Goal: Find specific page/section: Find specific page/section

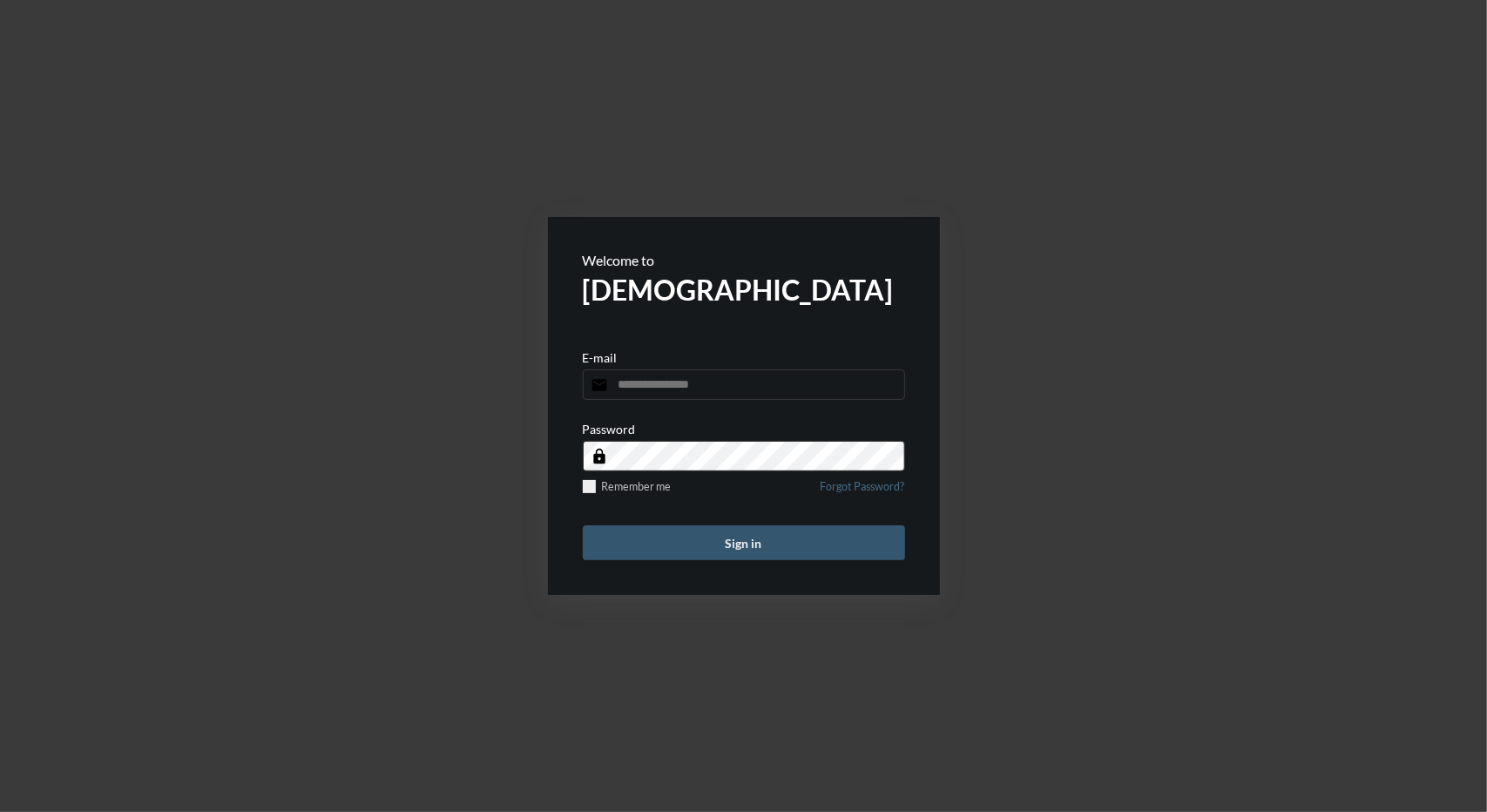
type input "**********"
click at [723, 534] on button "Sign in" at bounding box center [744, 542] width 323 height 34
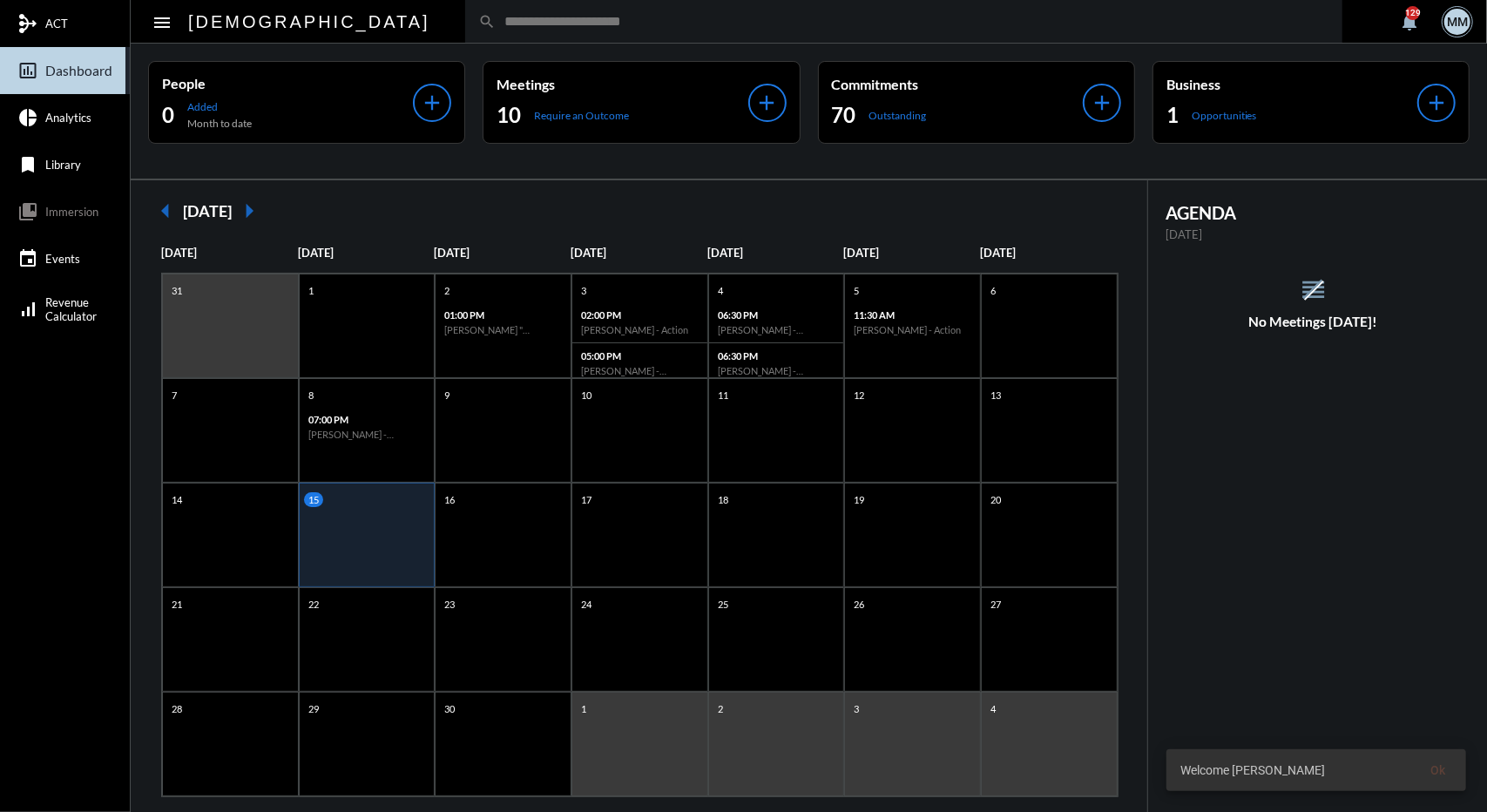
click at [496, 21] on input "text" at bounding box center [913, 21] width 833 height 15
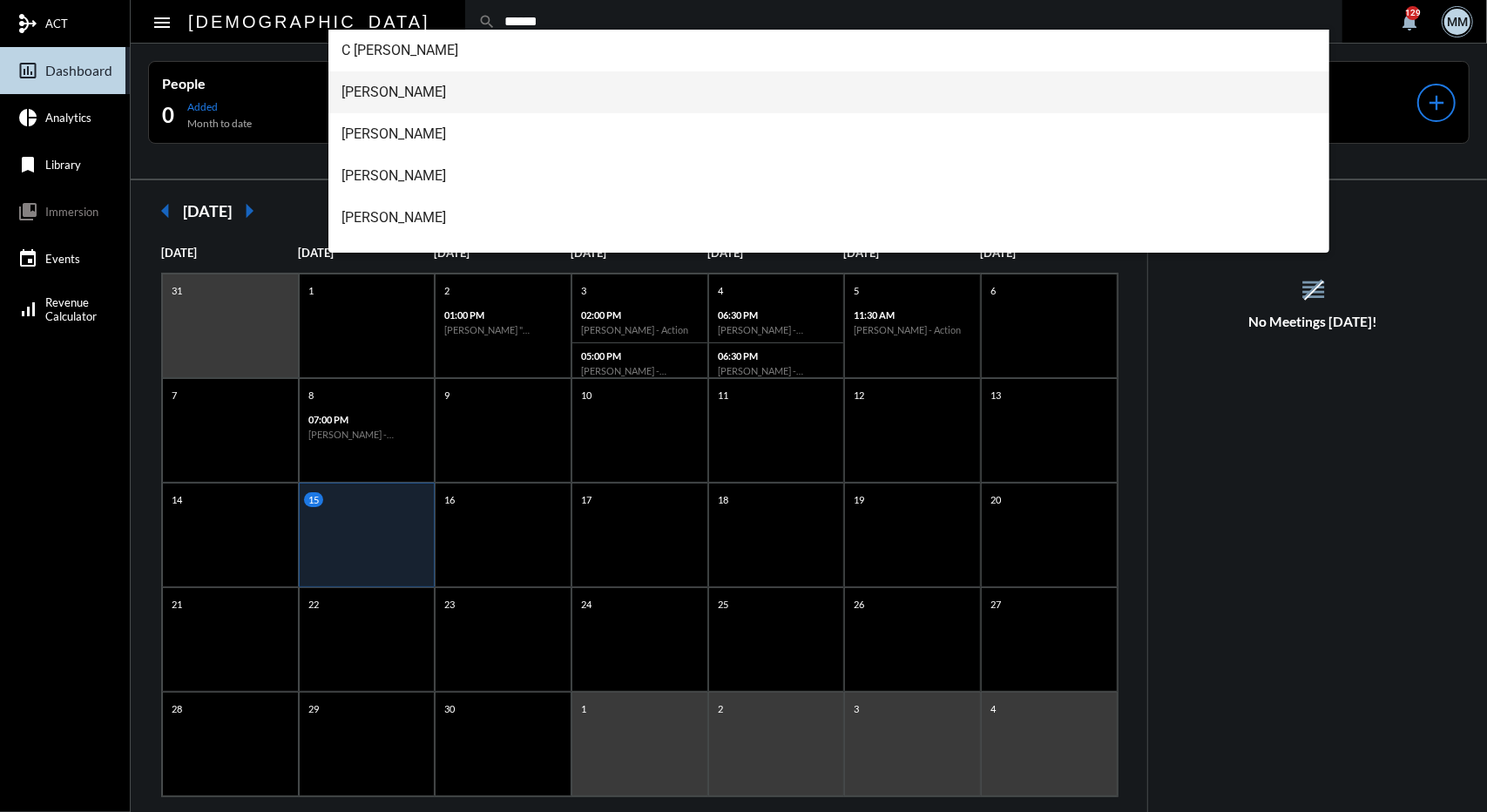
type input "******"
click at [378, 94] on span "[PERSON_NAME]" at bounding box center [829, 92] width 974 height 42
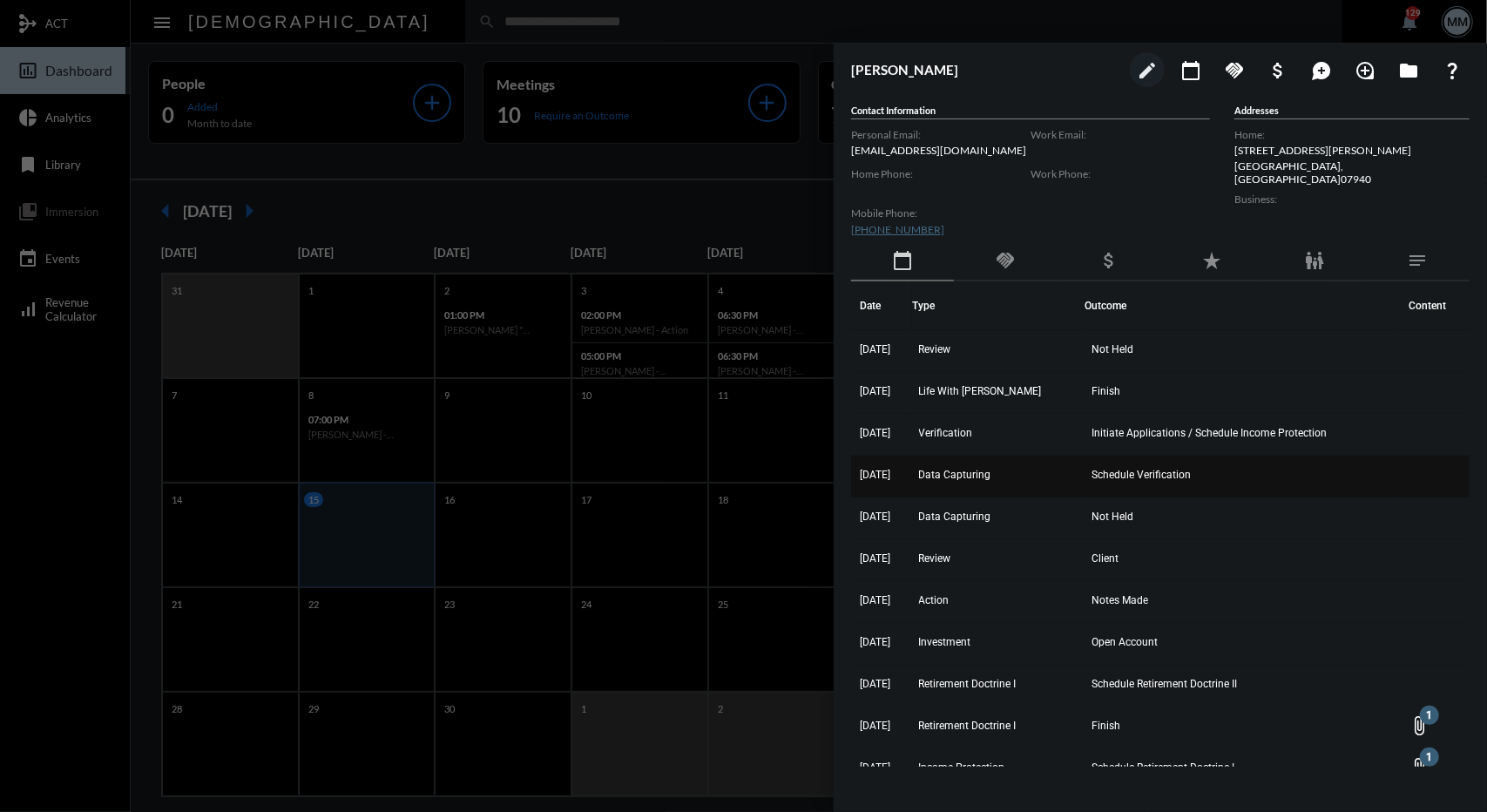
click at [969, 476] on span "Data Capturing" at bounding box center [956, 475] width 73 height 12
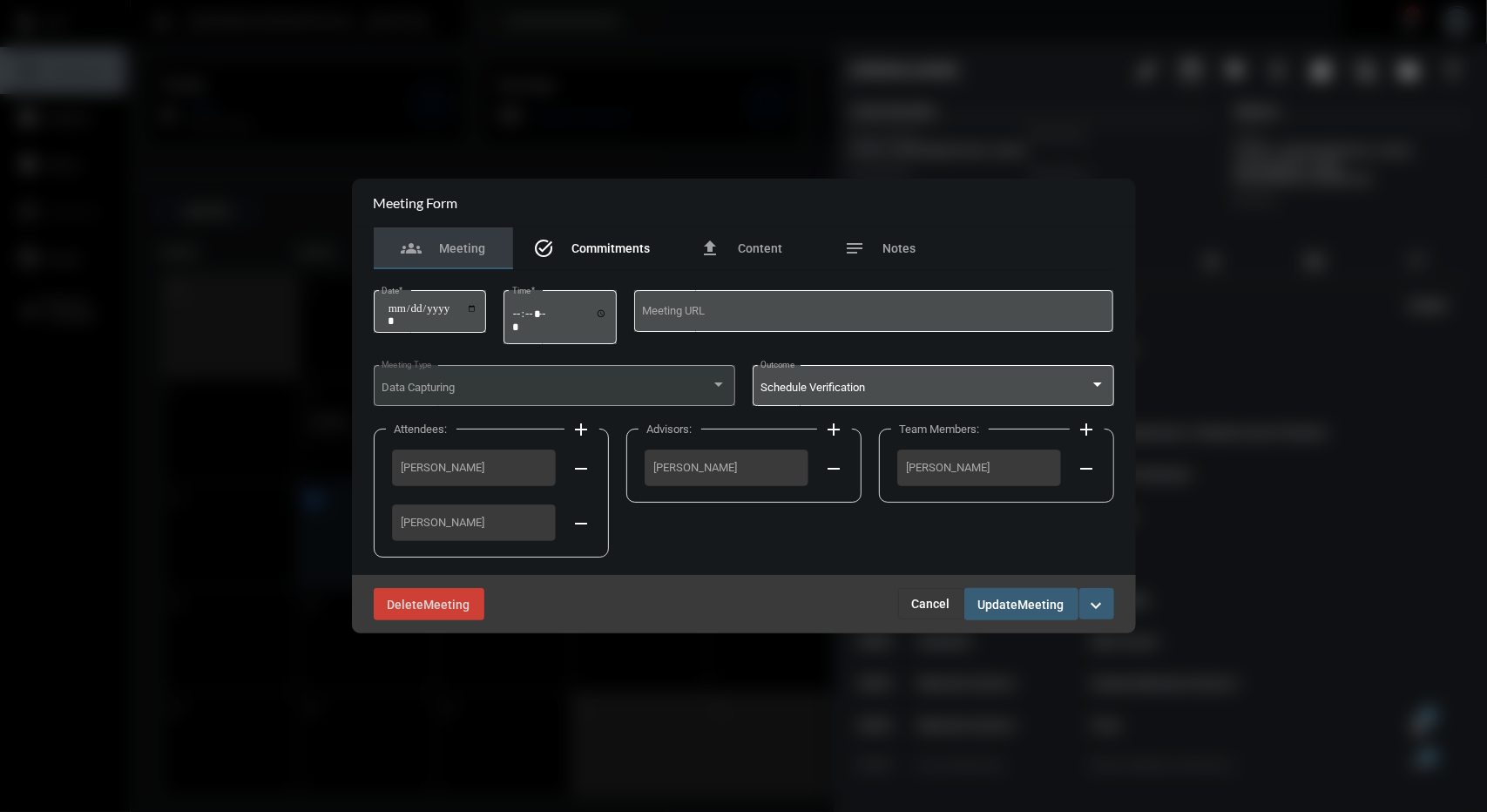
click at [658, 259] on div "task_alt Commitments" at bounding box center [592, 248] width 158 height 42
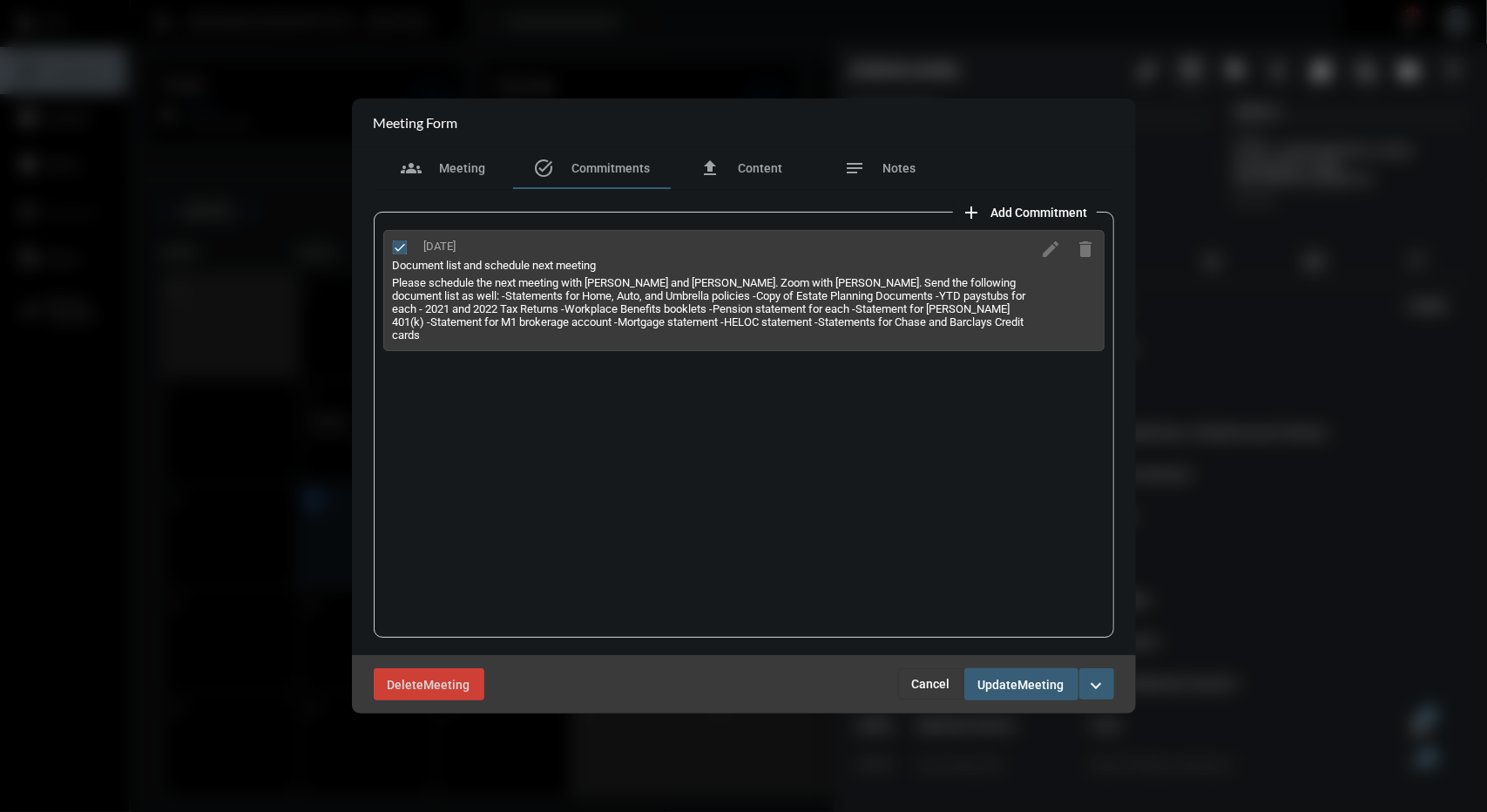
click at [911, 674] on button "Cancel" at bounding box center [930, 684] width 66 height 32
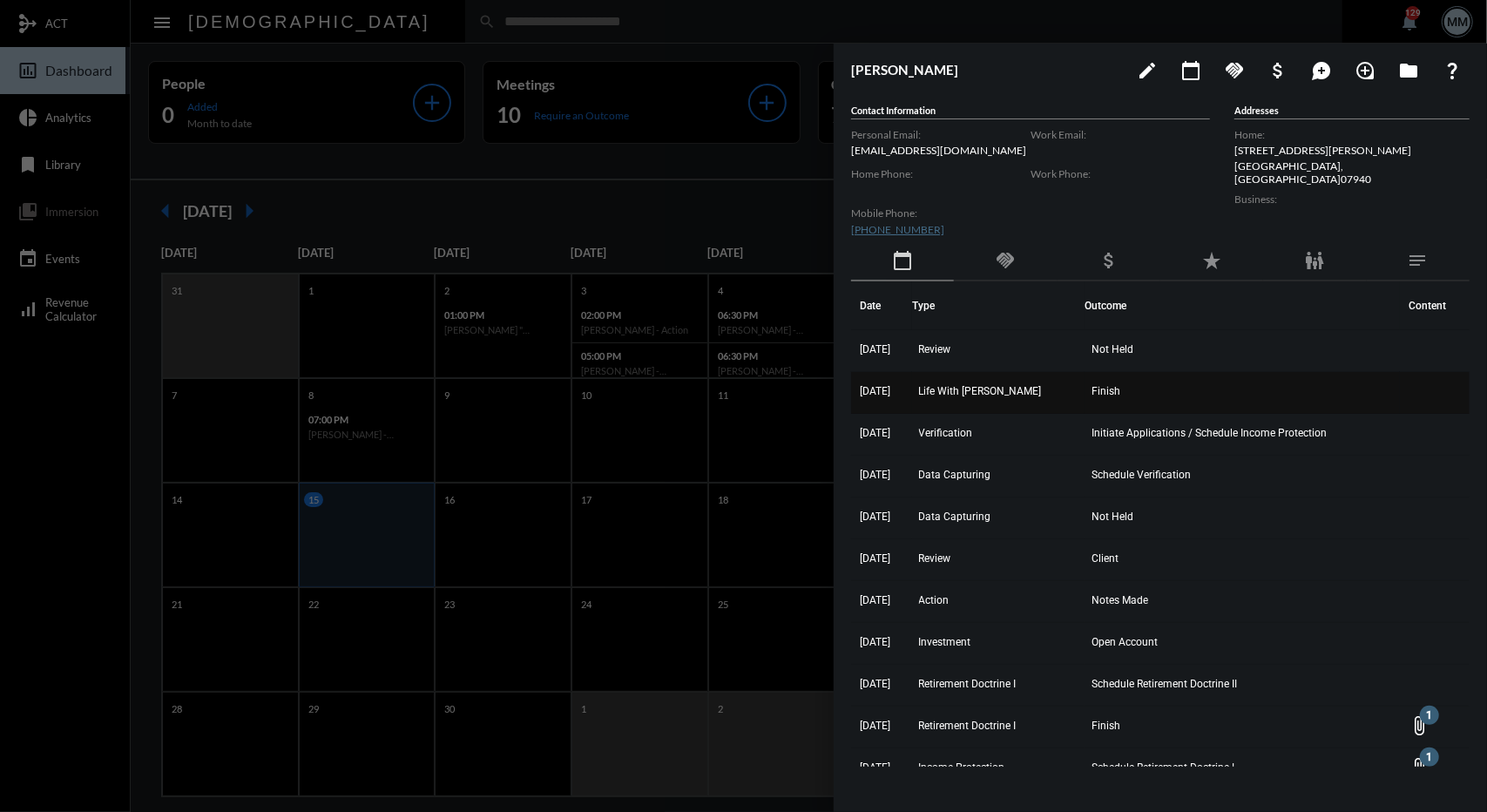
click at [977, 386] on span "Life With [PERSON_NAME]" at bounding box center [981, 391] width 123 height 12
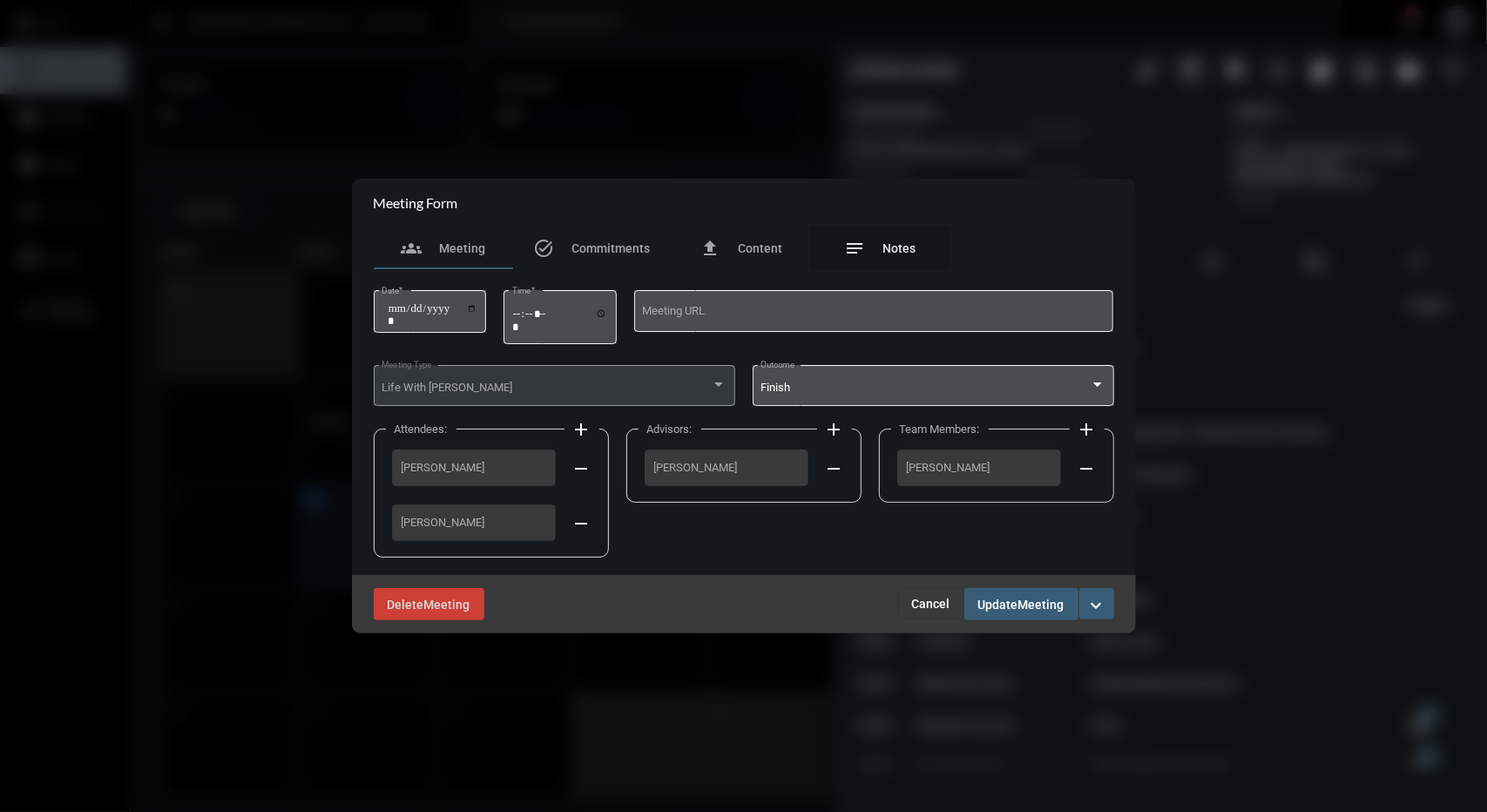
click at [888, 262] on div "notes Notes" at bounding box center [881, 248] width 140 height 42
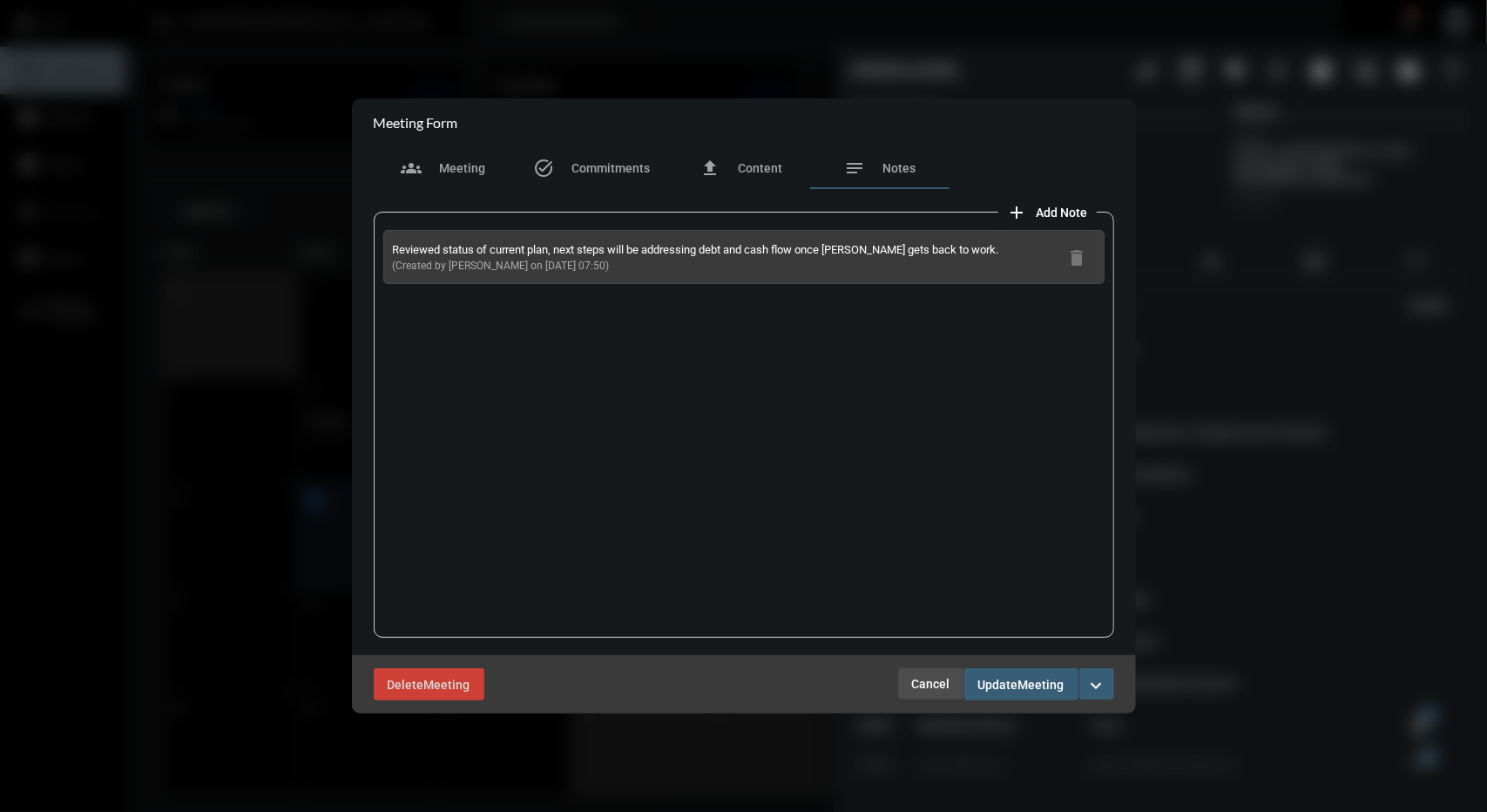
click at [925, 682] on span "Cancel" at bounding box center [930, 683] width 38 height 14
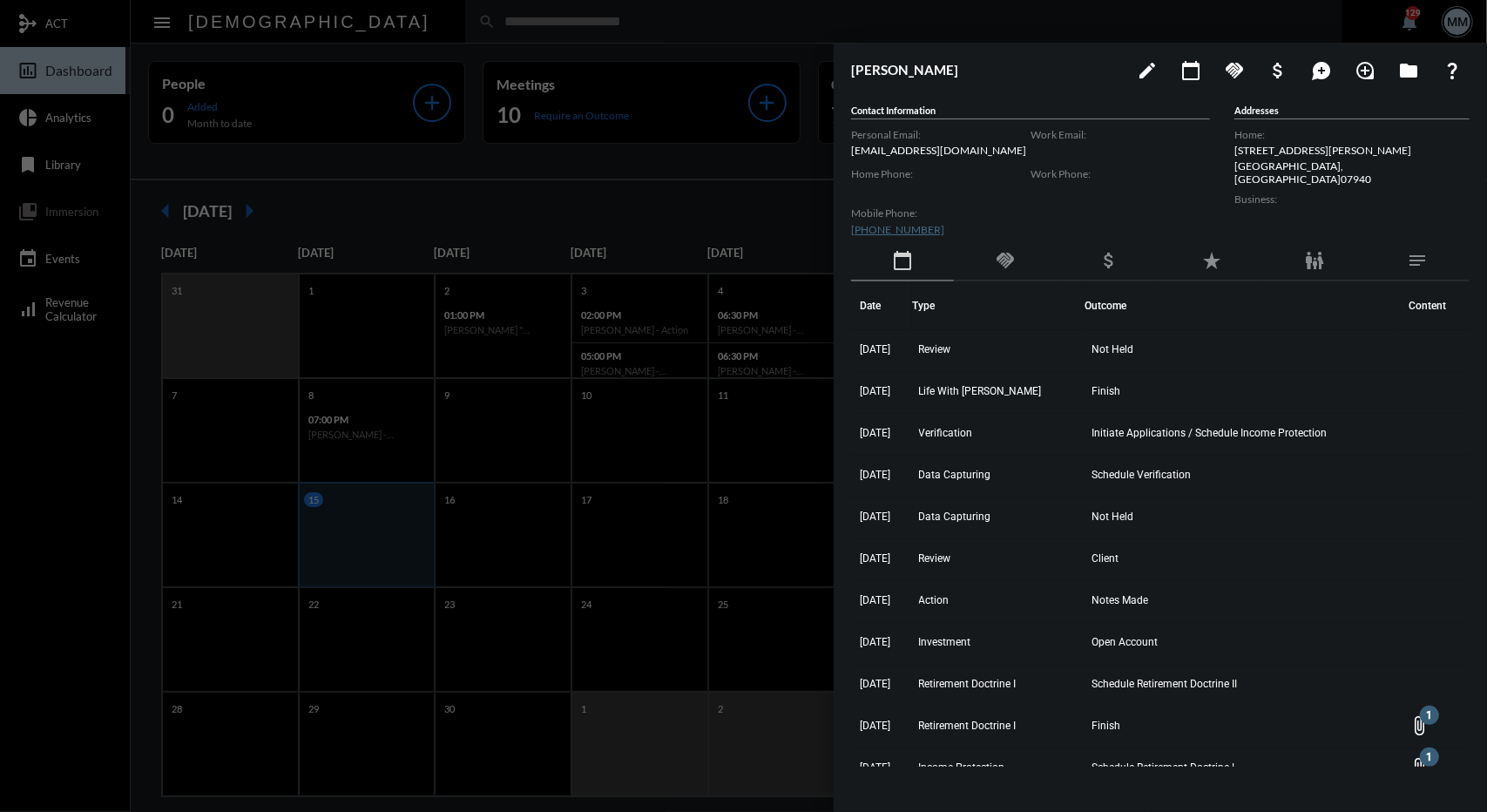
click at [681, 205] on div at bounding box center [743, 406] width 1487 height 812
